Goal: Task Accomplishment & Management: Manage account settings

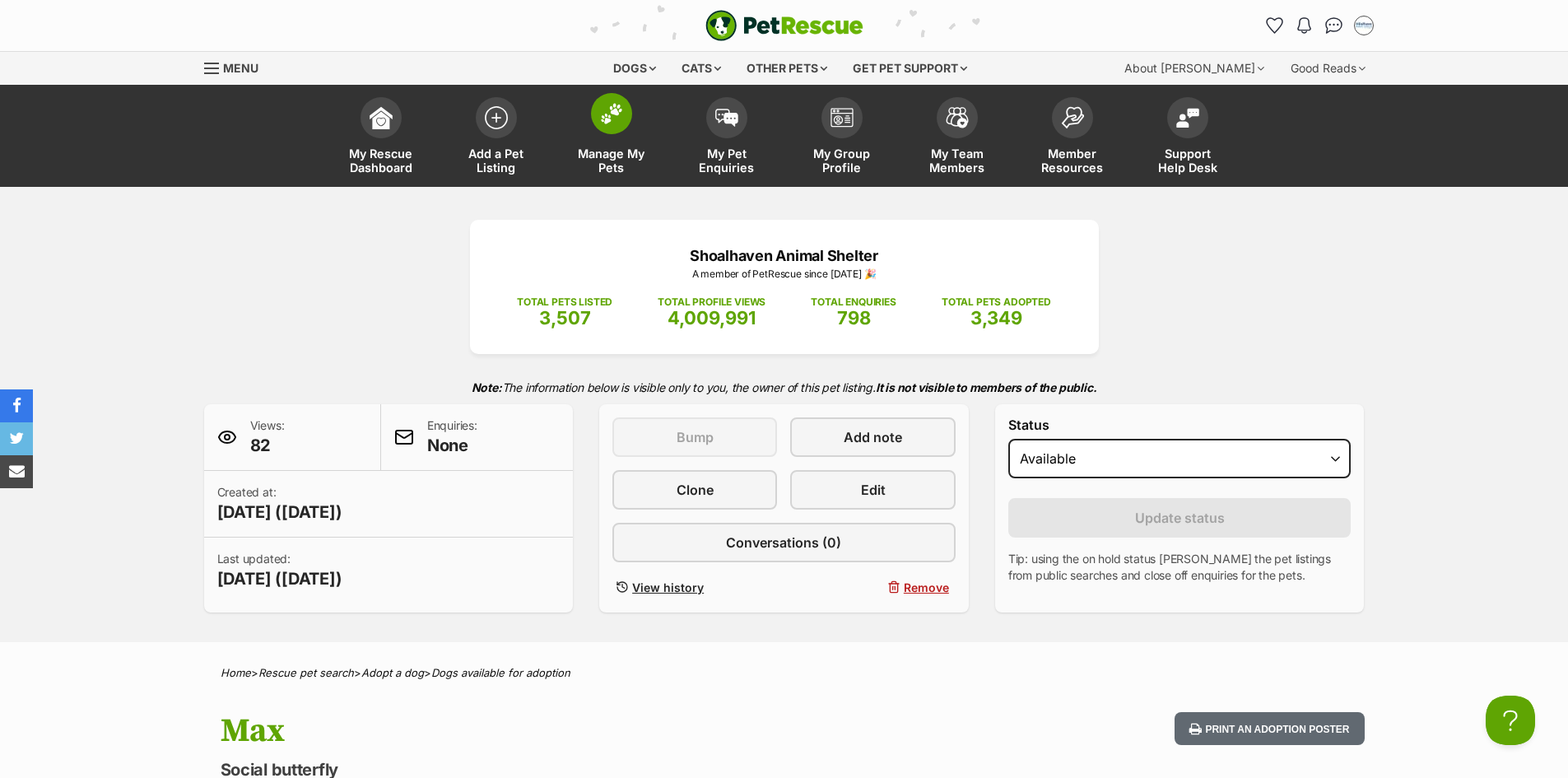
click at [625, 150] on span "Manage My Pets" at bounding box center [611, 160] width 74 height 28
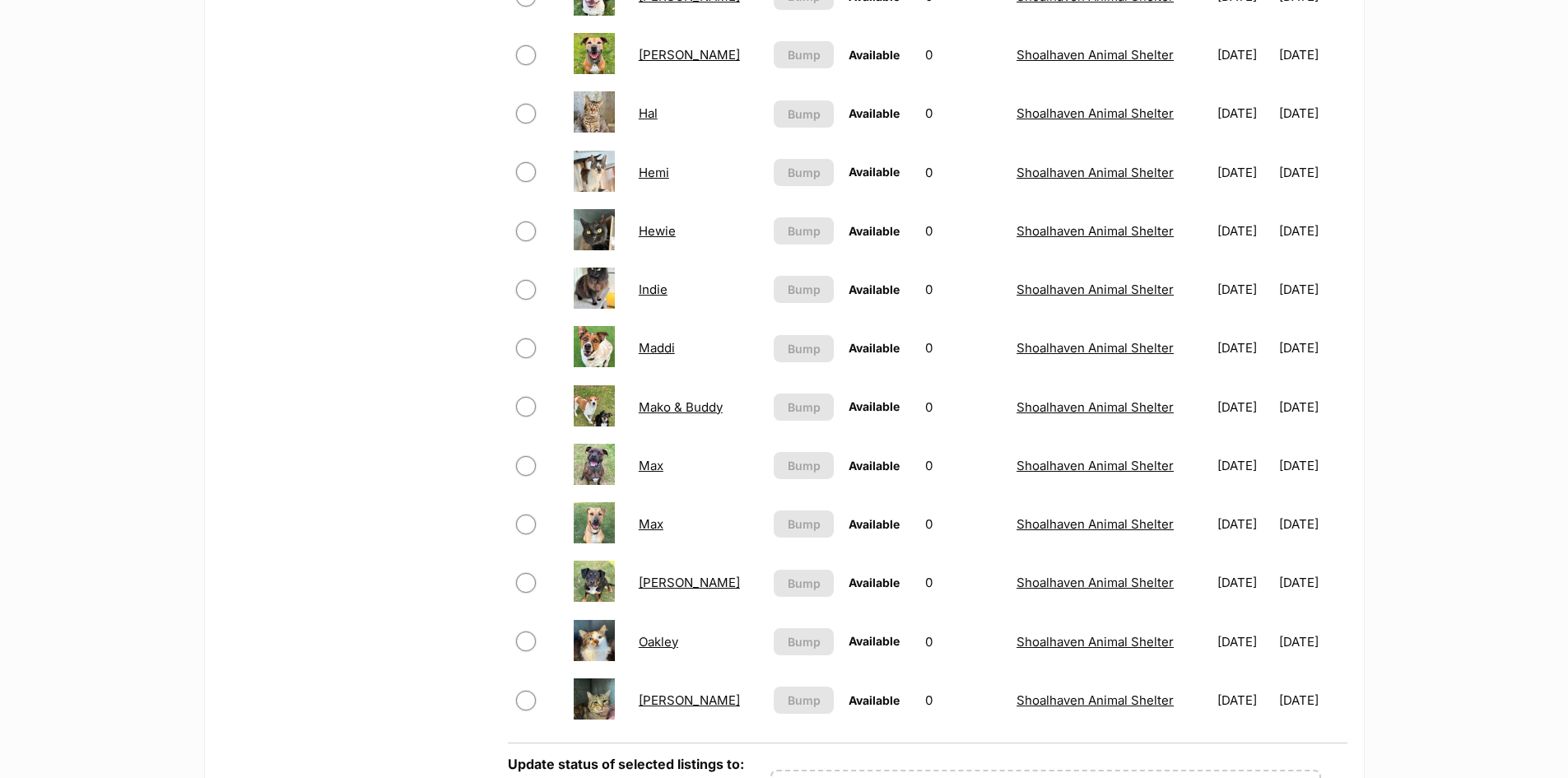
scroll to position [1070, 0]
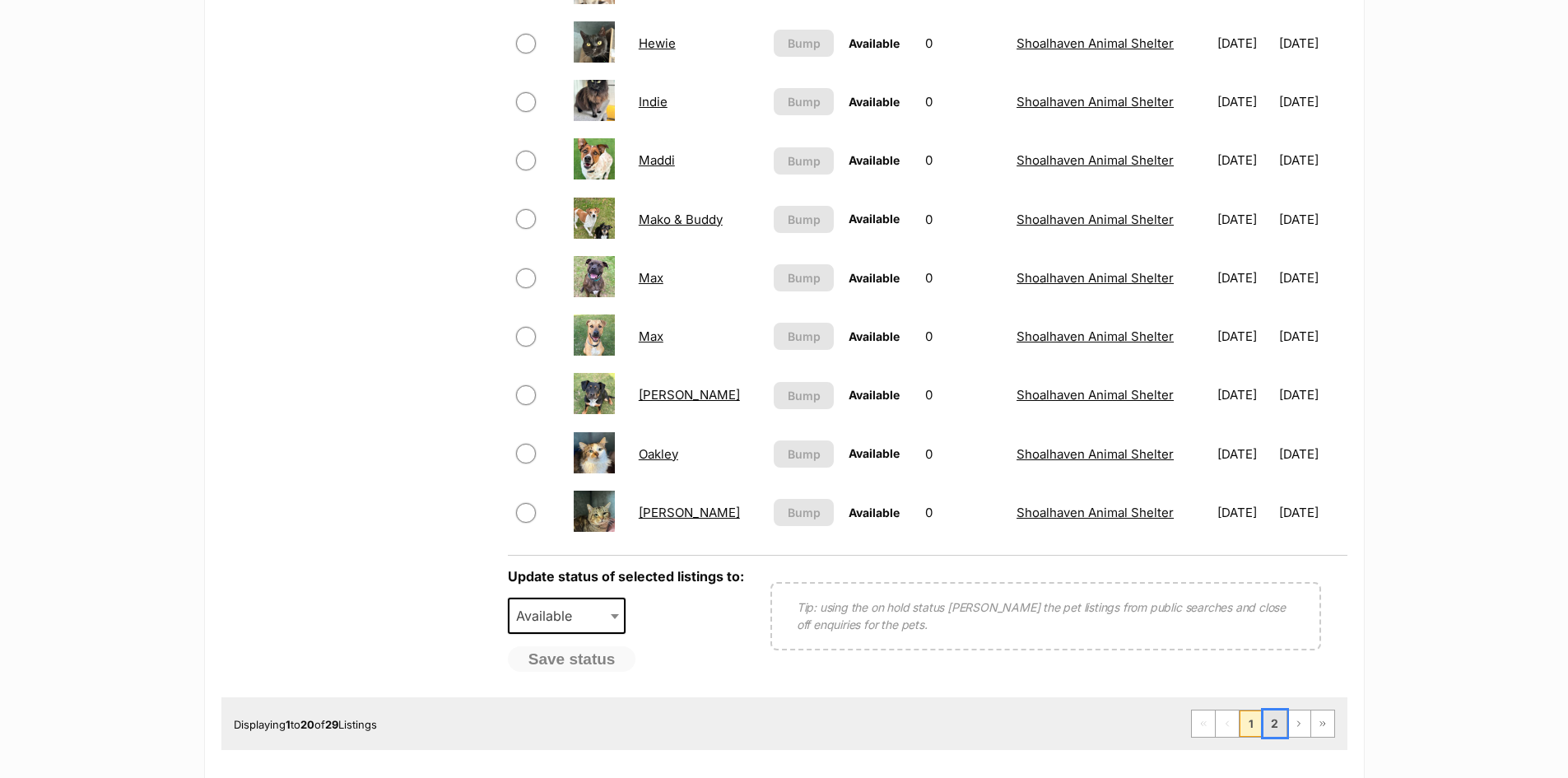
click at [1278, 719] on link "2" at bounding box center [1274, 724] width 23 height 27
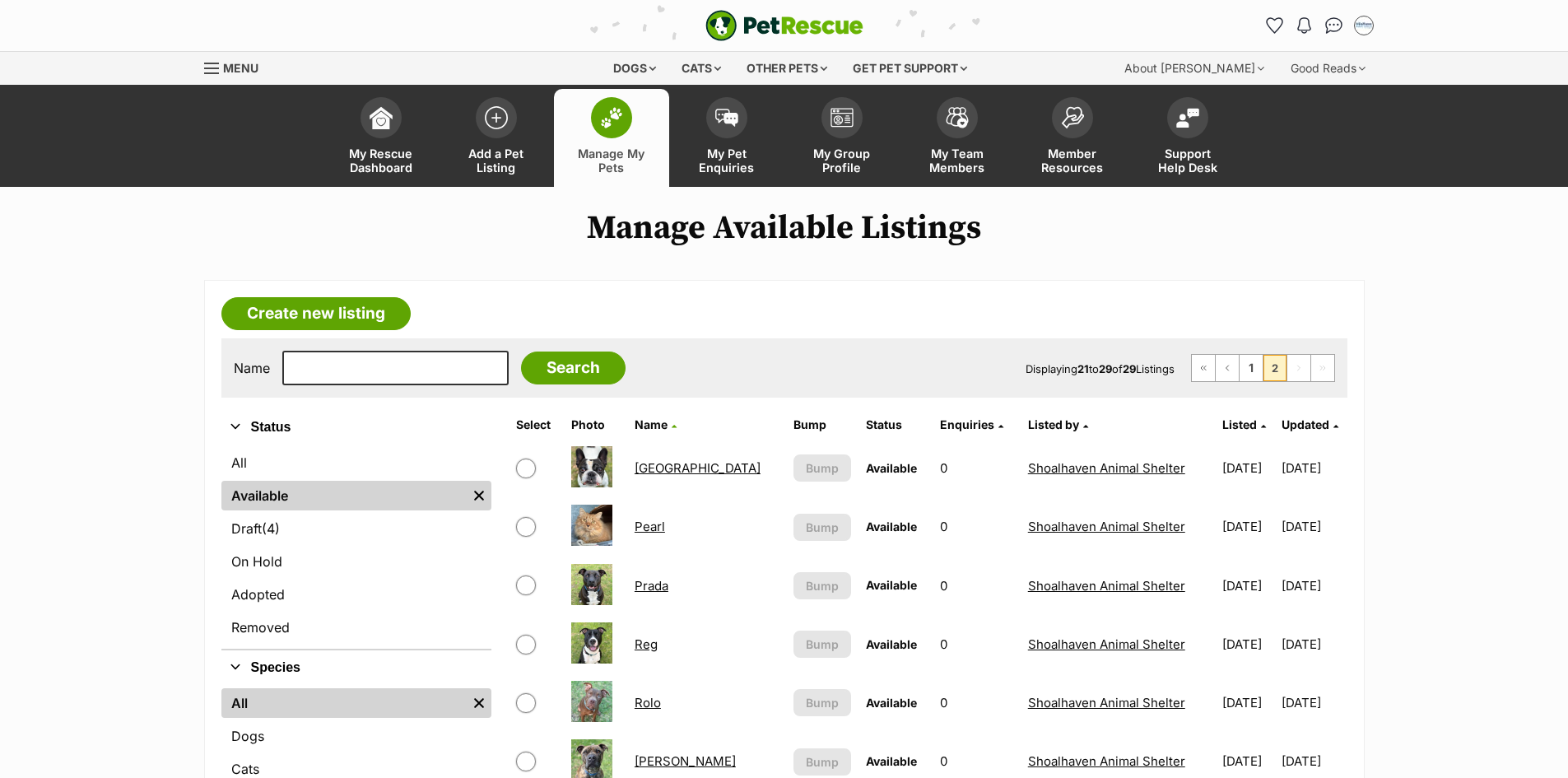
click at [651, 701] on link "Rolo" at bounding box center [647, 703] width 27 height 16
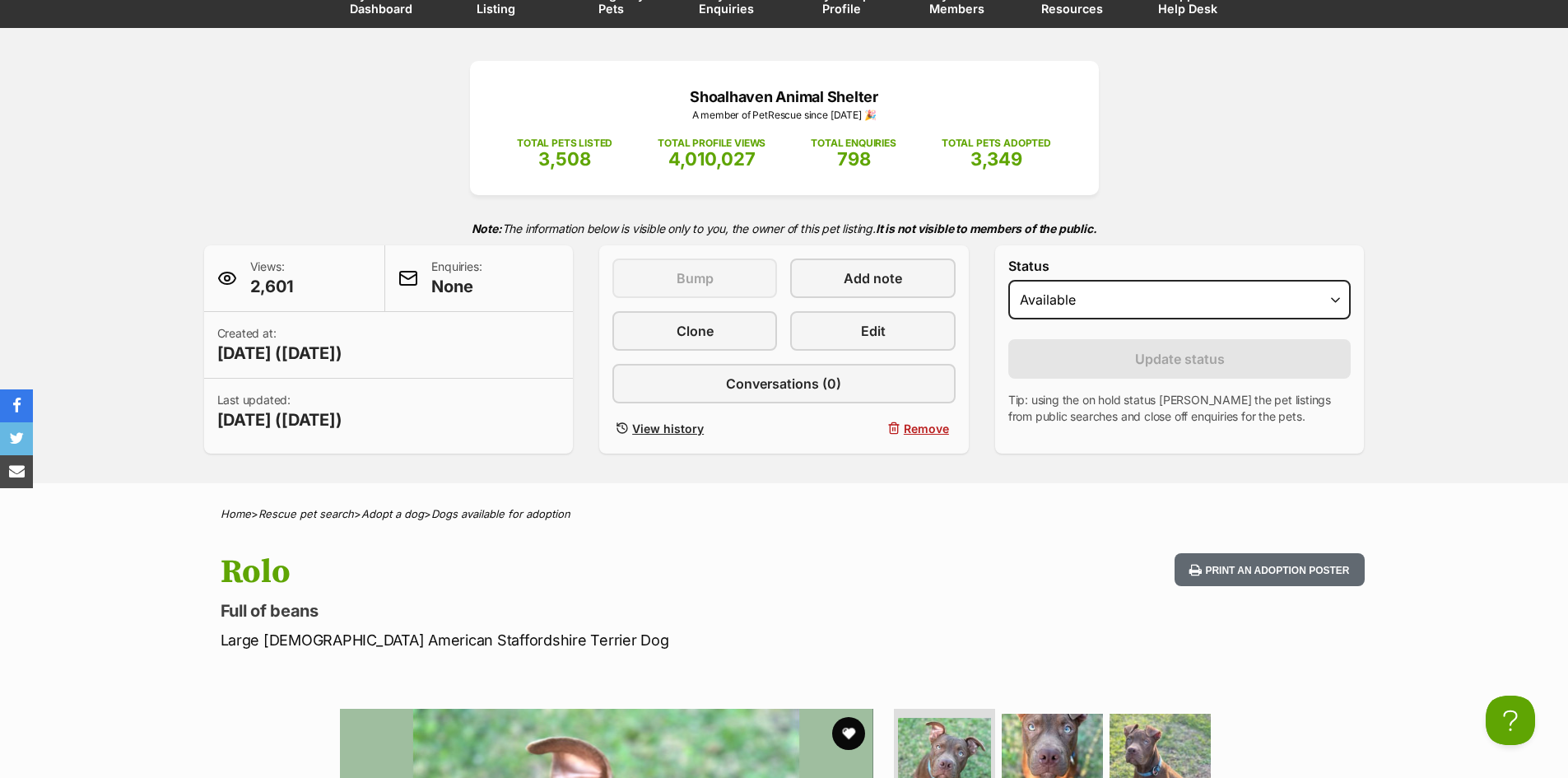
scroll to position [82, 0]
